Goal: Task Accomplishment & Management: Complete application form

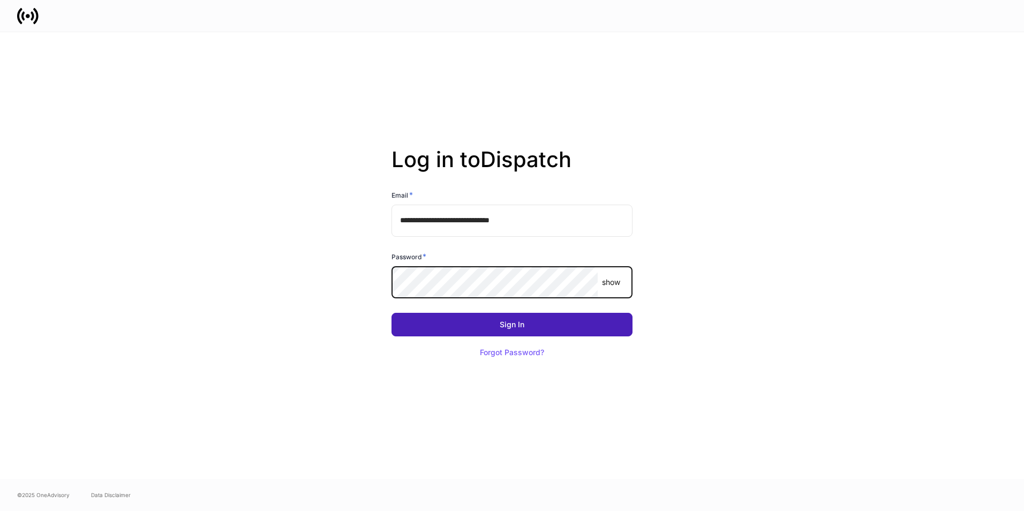
click at [508, 325] on div "Sign In" at bounding box center [512, 324] width 25 height 7
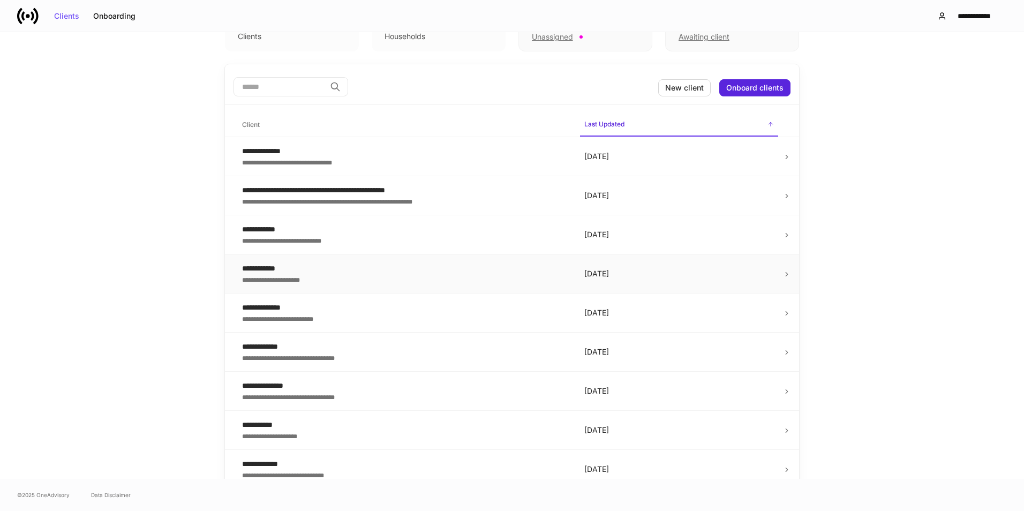
scroll to position [86, 0]
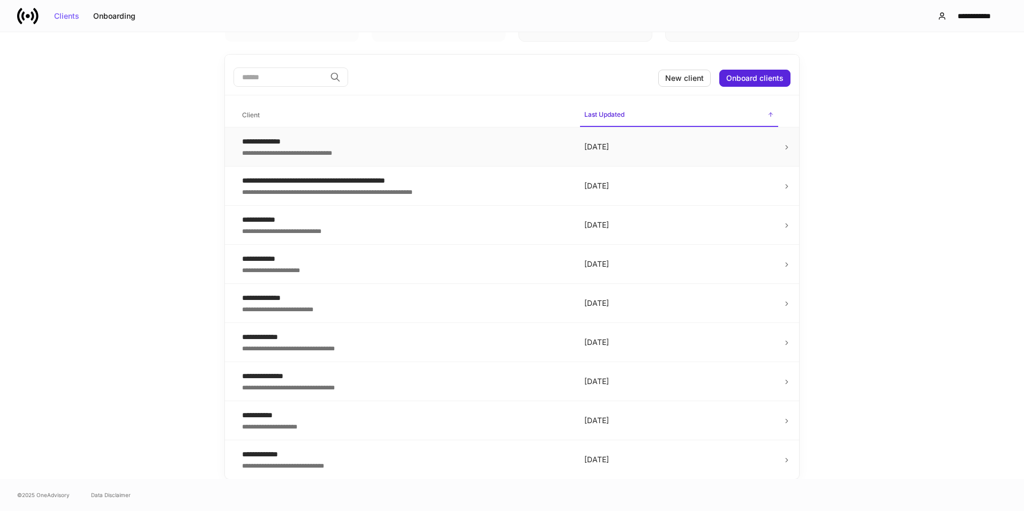
click at [404, 153] on div "**********" at bounding box center [404, 152] width 325 height 11
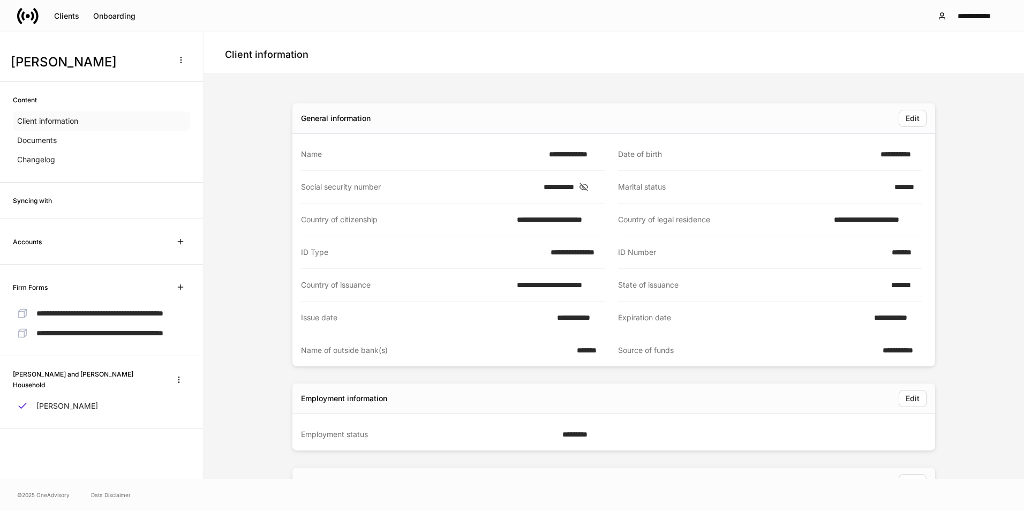
click at [72, 121] on p "Client information" at bounding box center [47, 121] width 61 height 11
click at [178, 384] on icon "button" at bounding box center [179, 379] width 9 height 9
click at [71, 424] on div at bounding box center [512, 255] width 1024 height 511
click at [180, 64] on button "button" at bounding box center [181, 59] width 22 height 17
click at [184, 164] on div at bounding box center [512, 255] width 1024 height 511
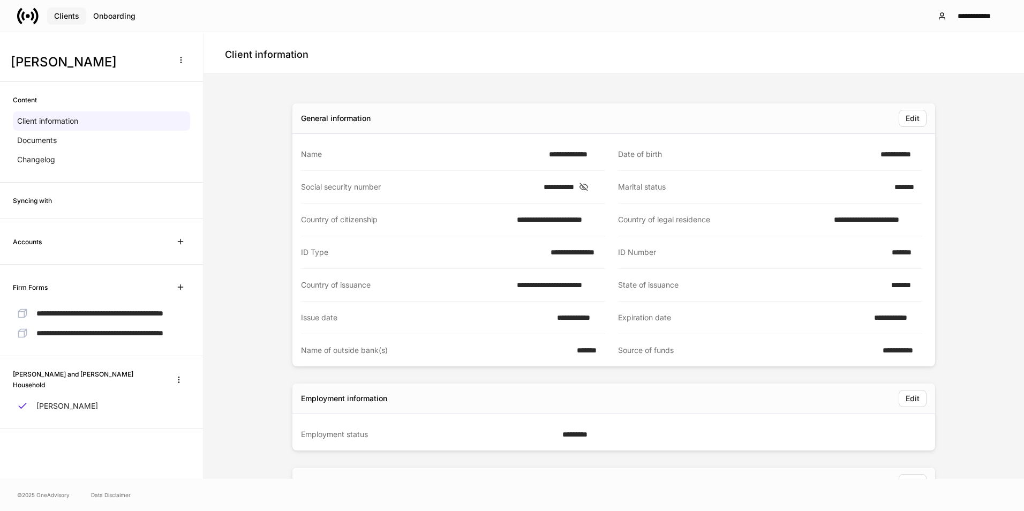
click at [70, 13] on div "Clients" at bounding box center [66, 15] width 25 height 7
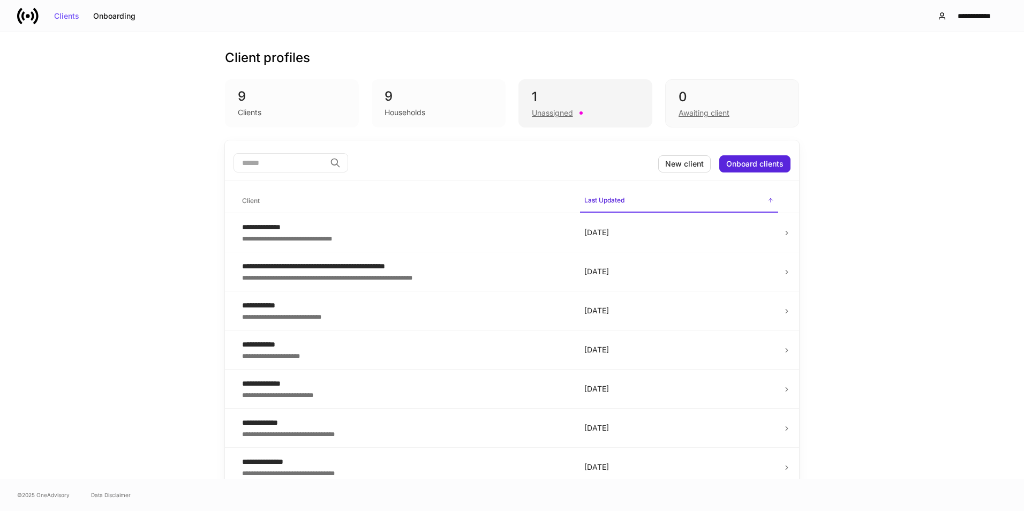
click at [546, 112] on div "Unassigned" at bounding box center [552, 113] width 41 height 11
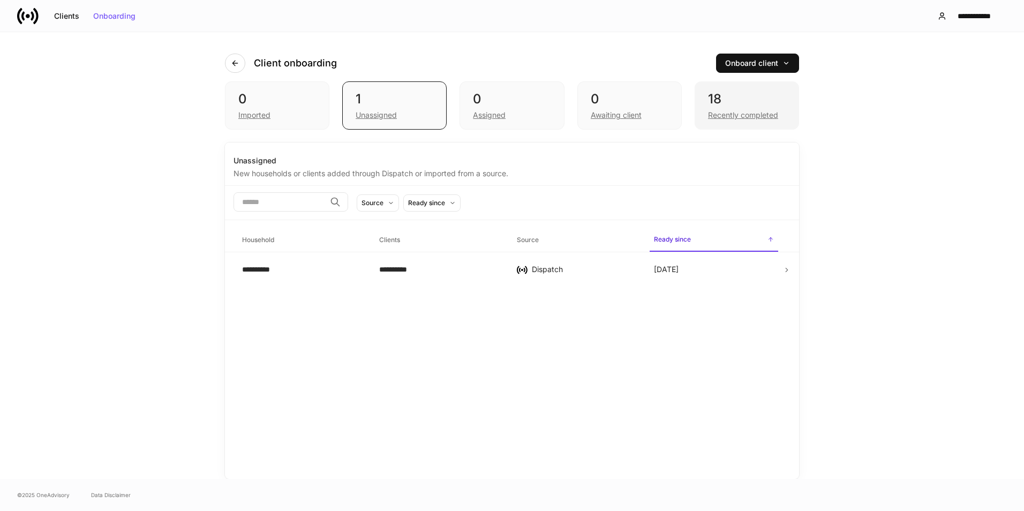
click at [718, 116] on div "Recently completed" at bounding box center [743, 115] width 70 height 11
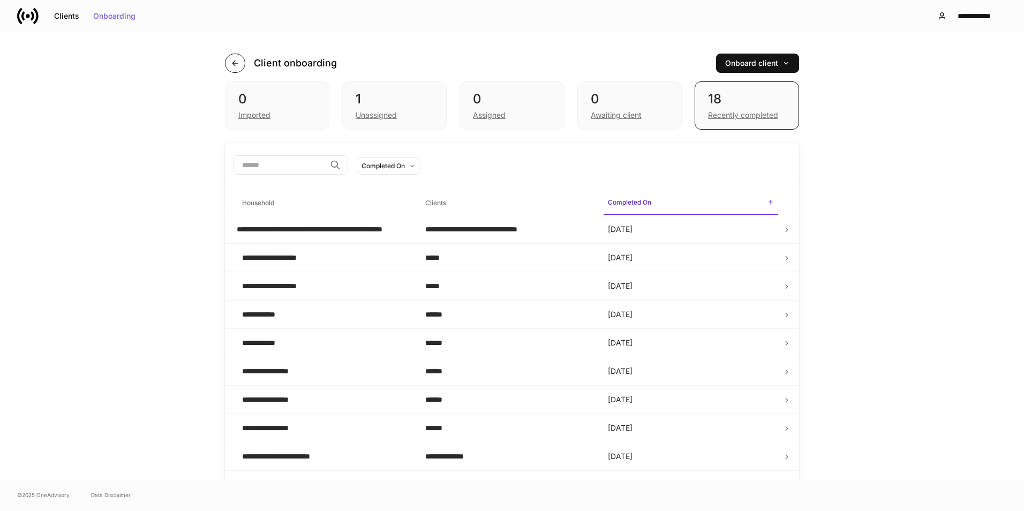
click at [233, 63] on icon "button" at bounding box center [234, 63] width 5 height 5
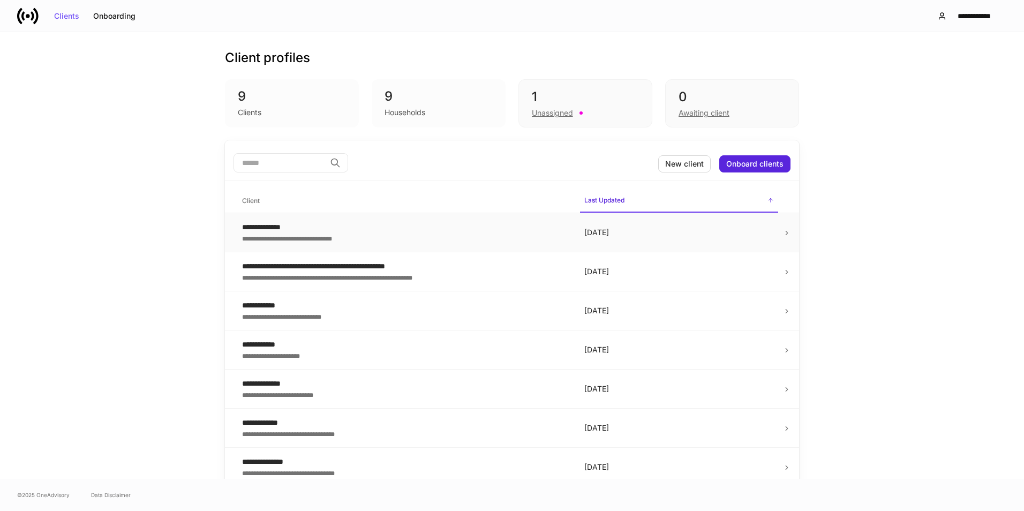
click at [362, 232] on div "**********" at bounding box center [404, 227] width 325 height 11
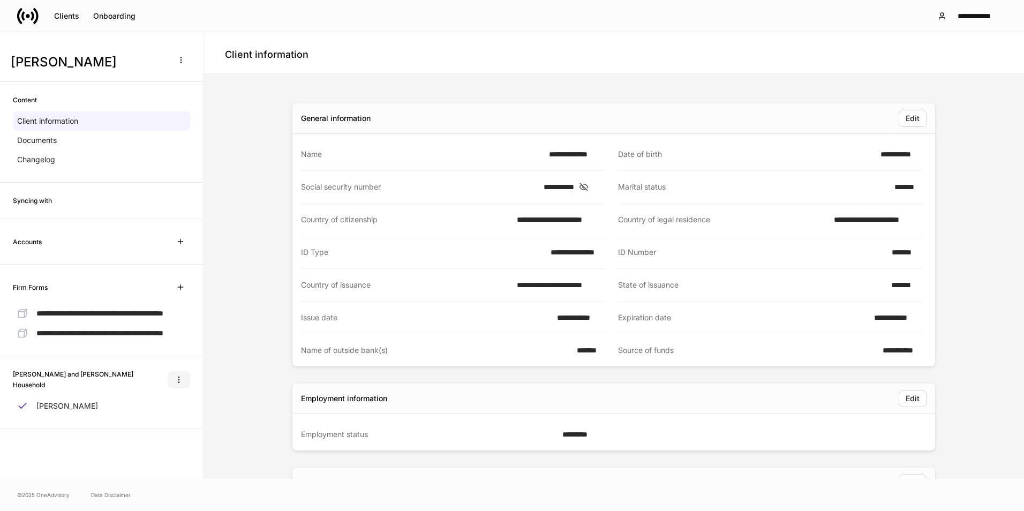
click at [180, 384] on icon "button" at bounding box center [179, 379] width 9 height 9
click at [196, 365] on div at bounding box center [512, 255] width 1024 height 511
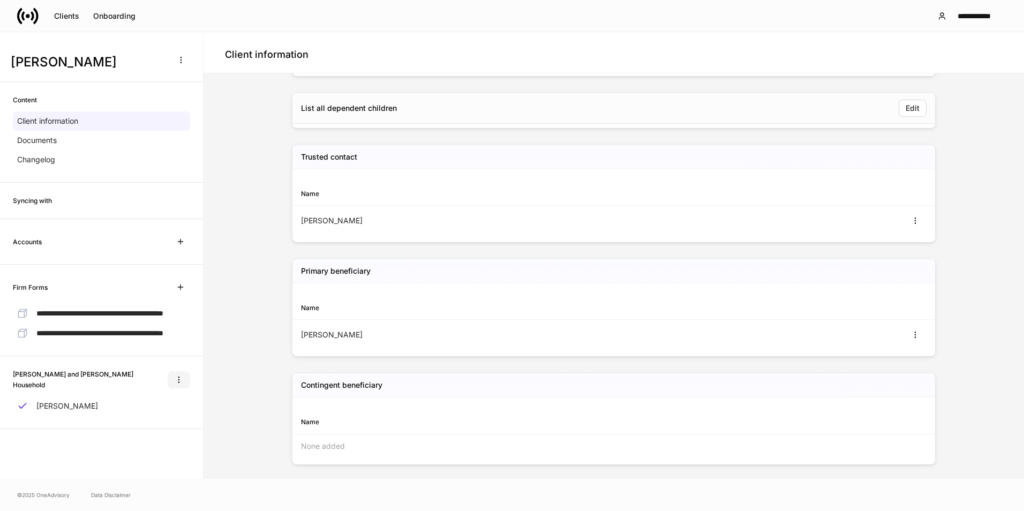
scroll to position [902, 0]
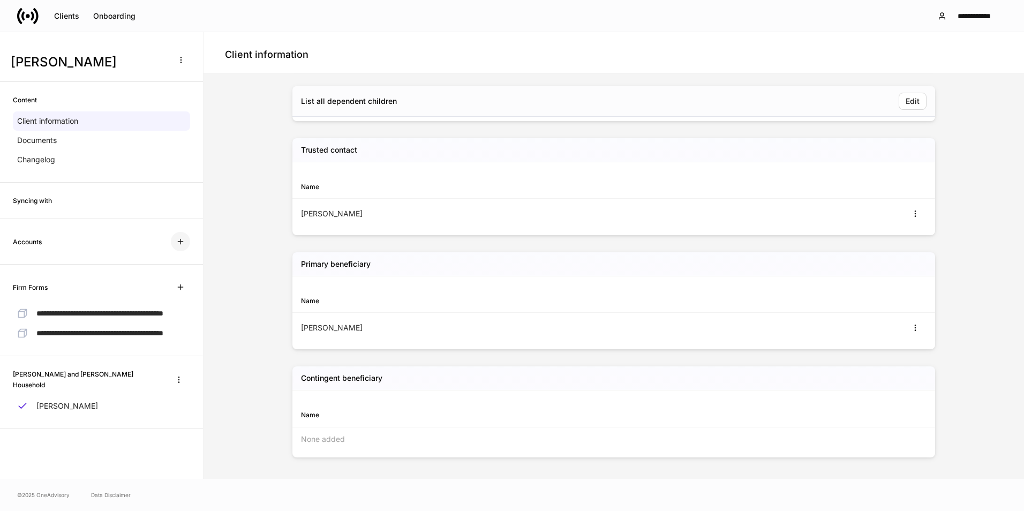
click at [180, 237] on icon "button" at bounding box center [180, 241] width 9 height 9
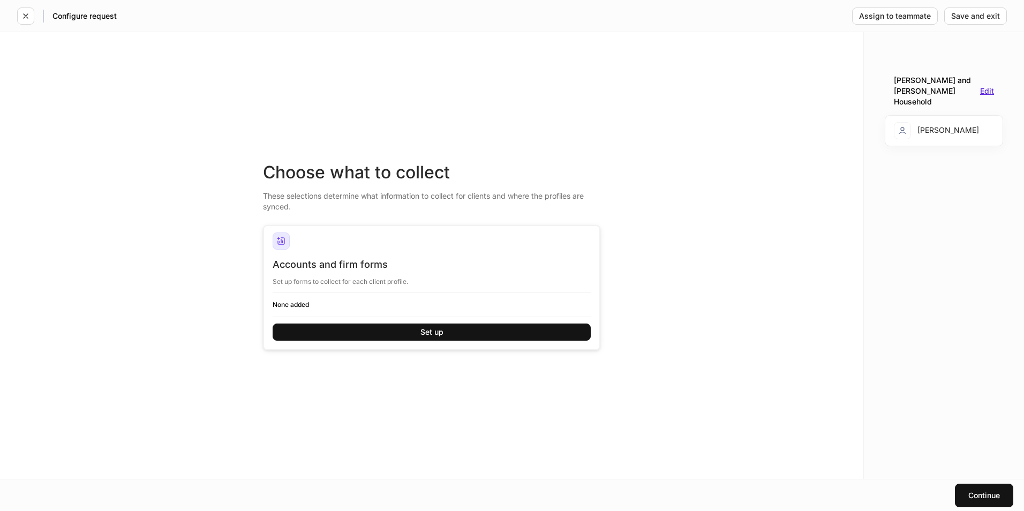
click at [987, 87] on div "Edit" at bounding box center [987, 90] width 14 height 7
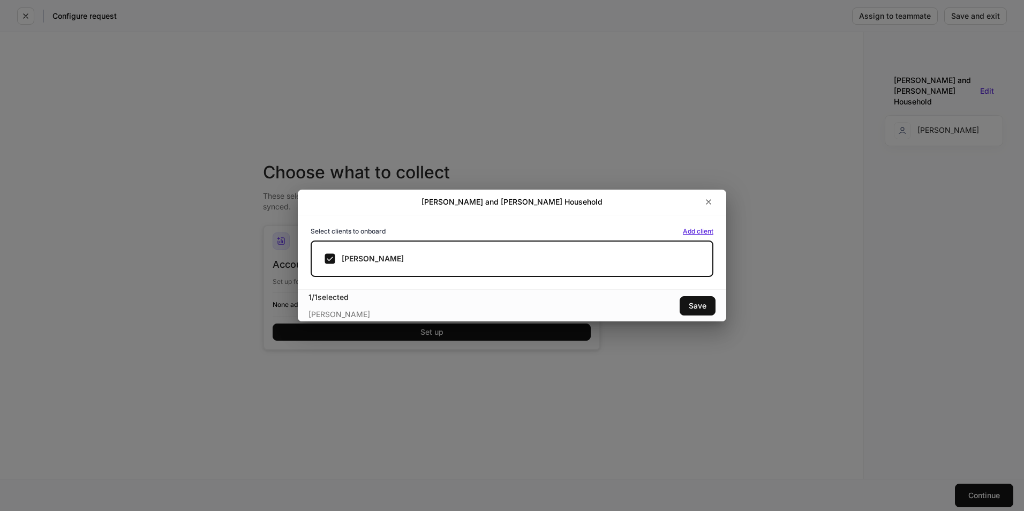
click at [700, 232] on div "Add client" at bounding box center [698, 231] width 31 height 6
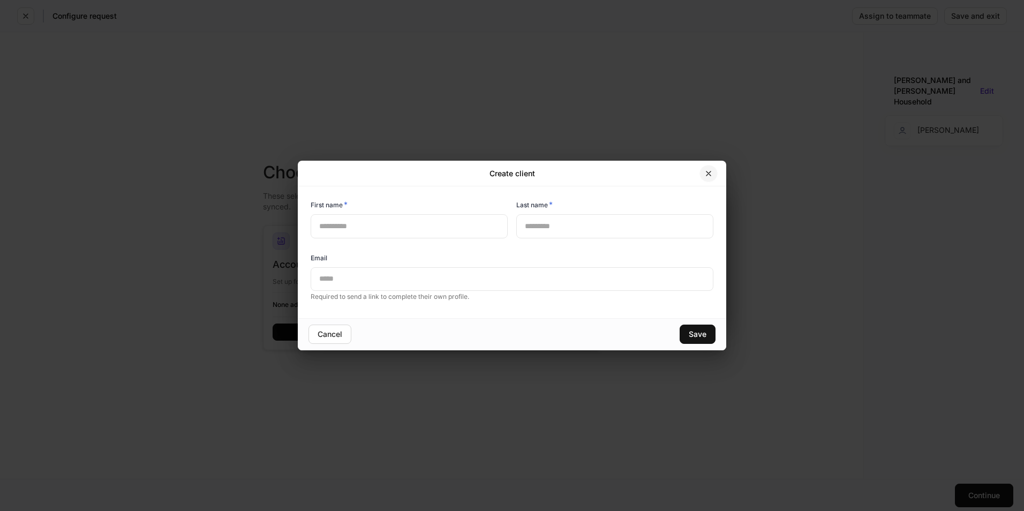
click at [708, 172] on icon "button" at bounding box center [708, 173] width 4 height 4
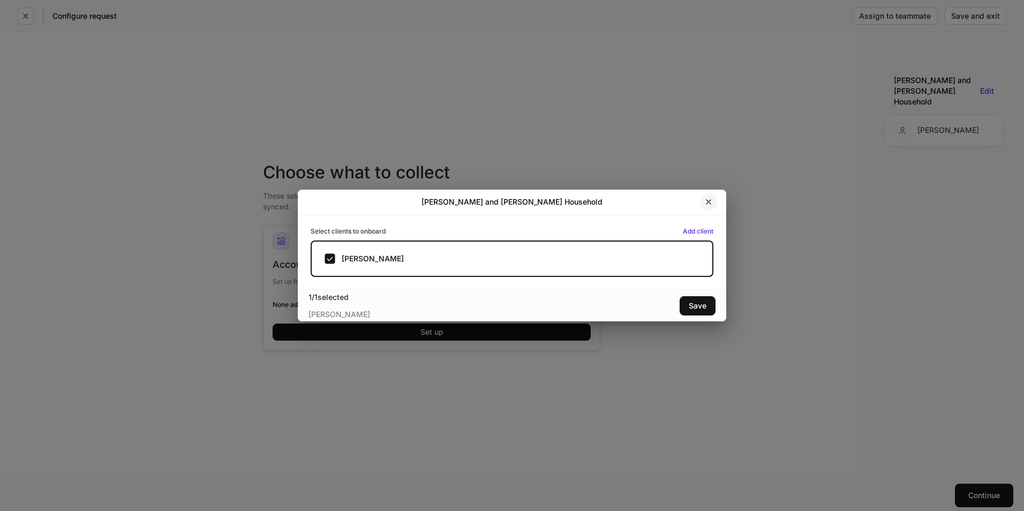
click at [708, 203] on icon "button" at bounding box center [708, 202] width 9 height 9
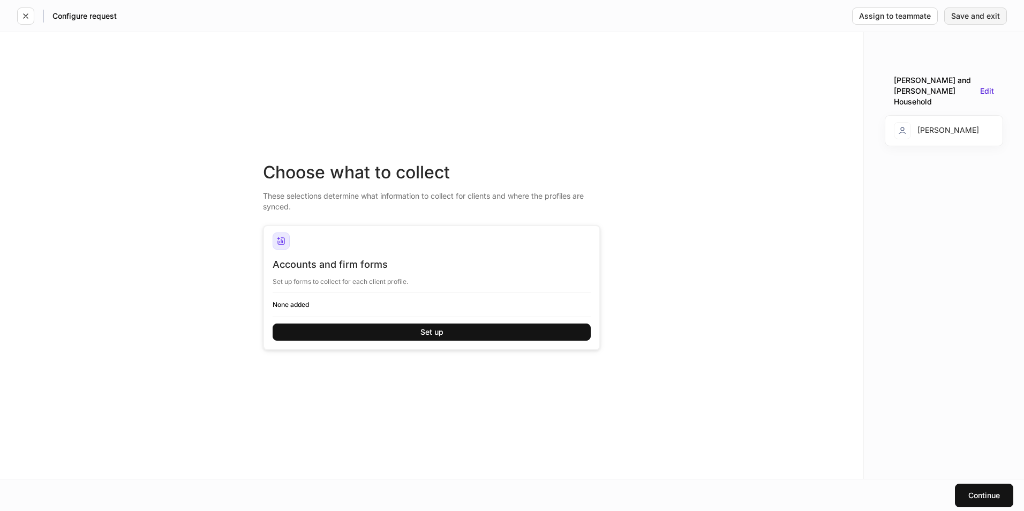
click at [955, 16] on div "Save and exit" at bounding box center [975, 15] width 49 height 7
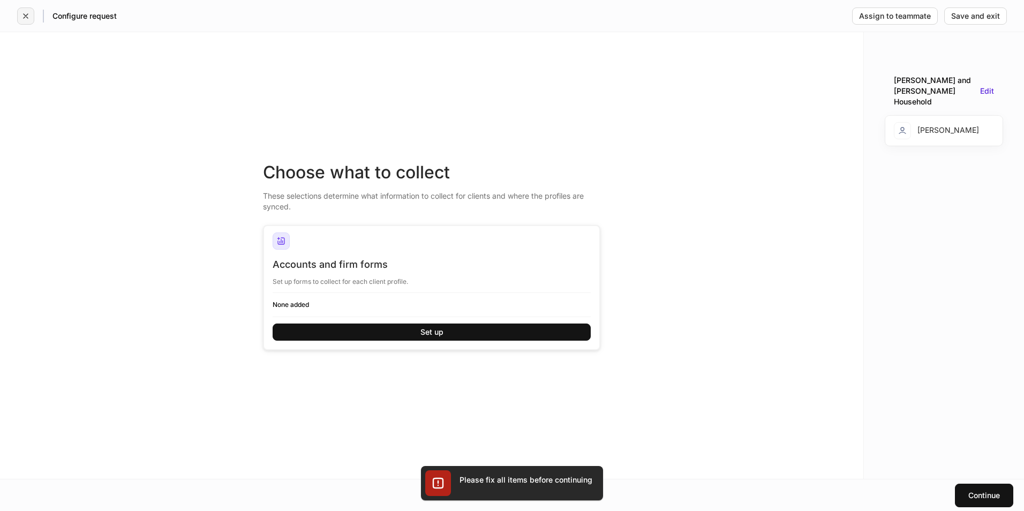
click at [27, 21] on button "button" at bounding box center [25, 15] width 17 height 17
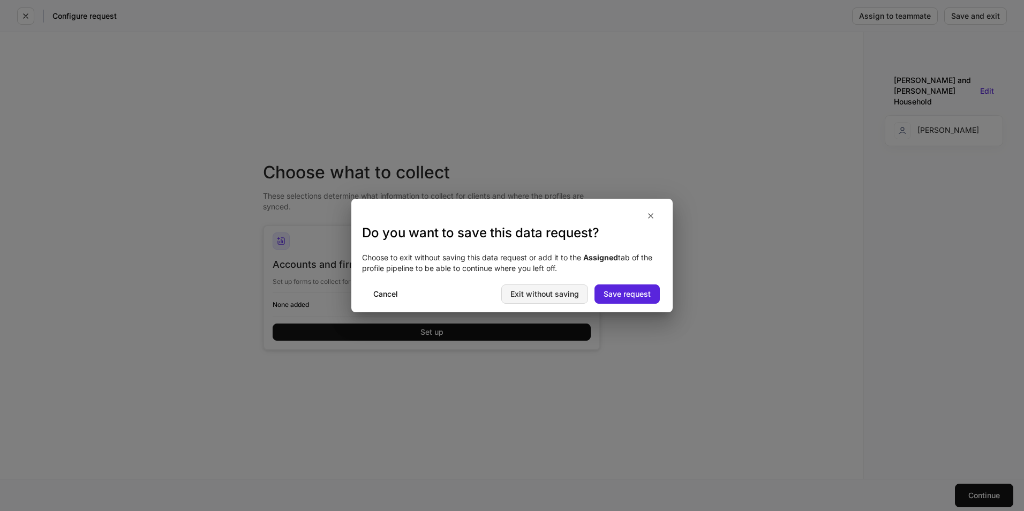
click at [545, 296] on div "Exit without saving" at bounding box center [544, 293] width 69 height 7
